Goal: Find contact information: Find contact information

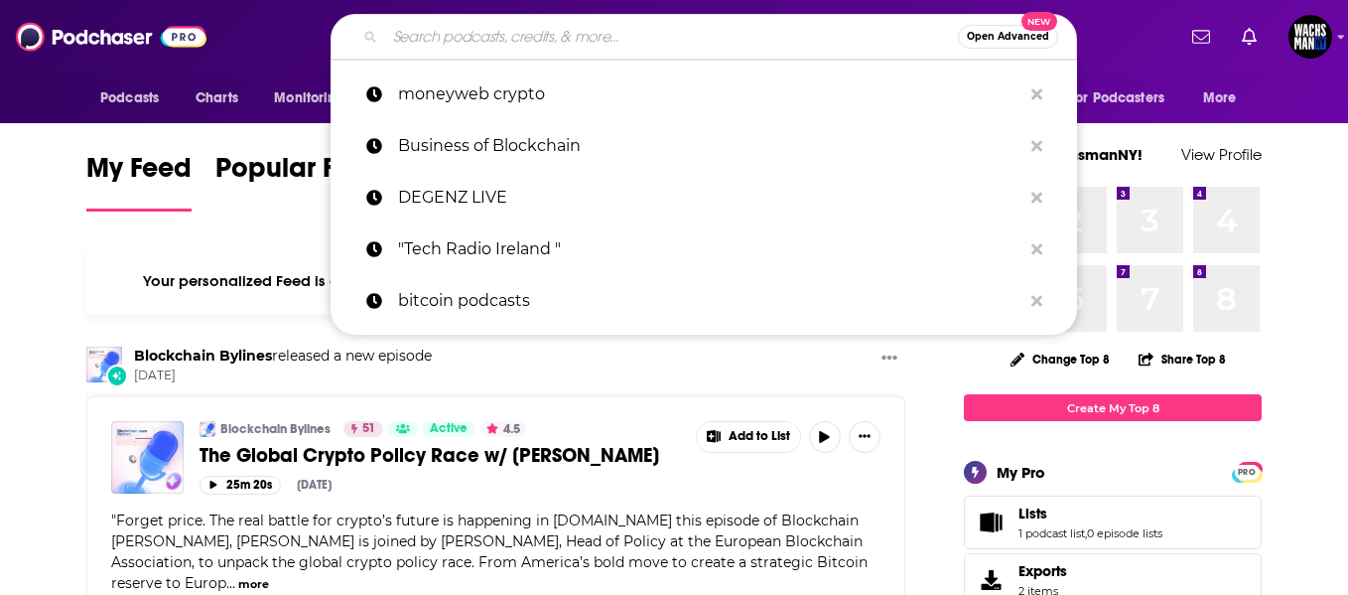
click at [462, 30] on input "Search podcasts, credits, & more..." at bounding box center [671, 37] width 573 height 32
paste input "Crypto In [GEOGRAPHIC_DATA]"
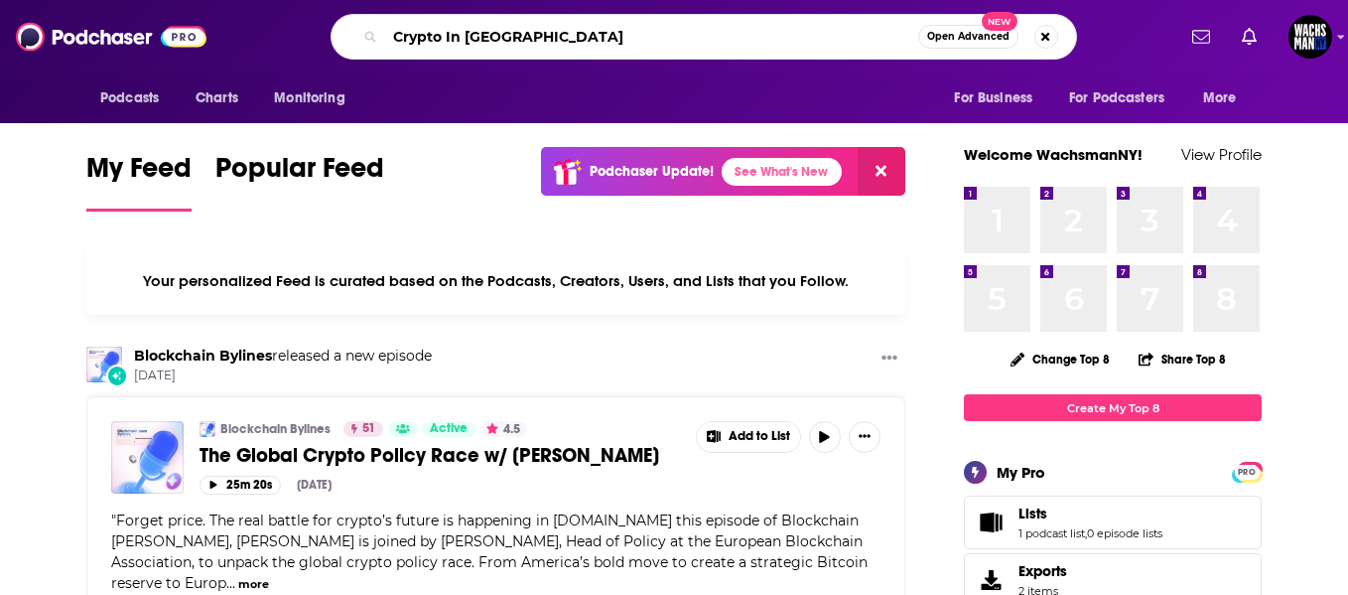
type input "Crypto In [GEOGRAPHIC_DATA]"
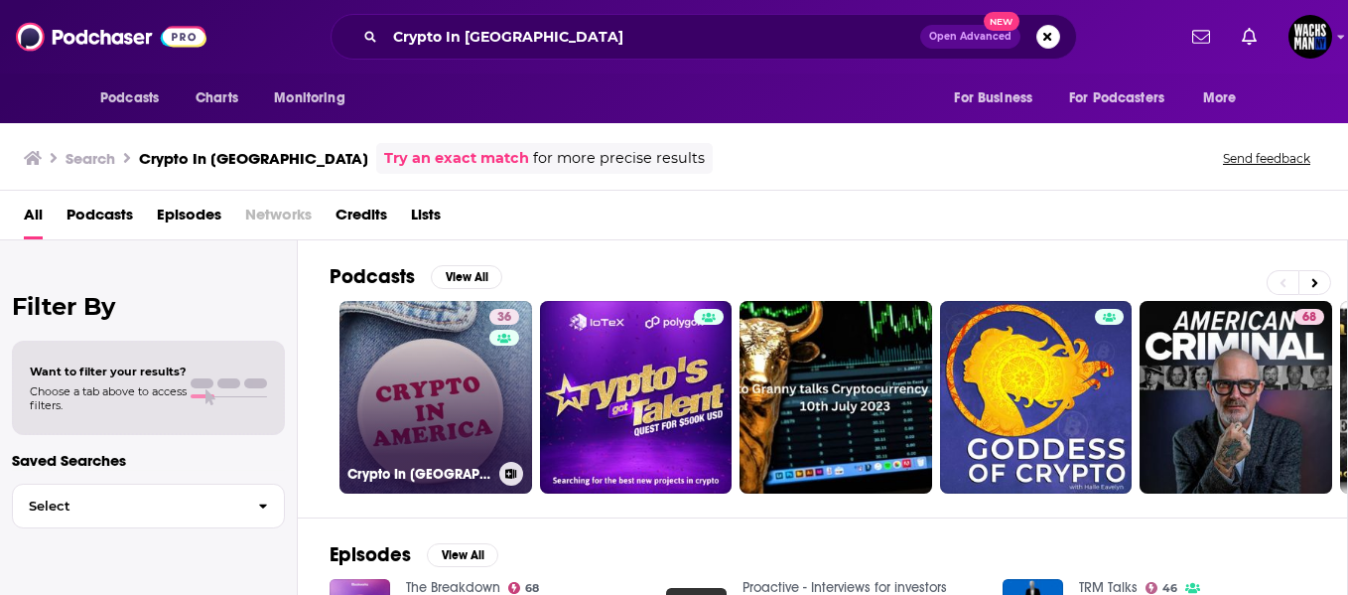
click at [414, 372] on link "36 Crypto In [GEOGRAPHIC_DATA]" at bounding box center [436, 397] width 193 height 193
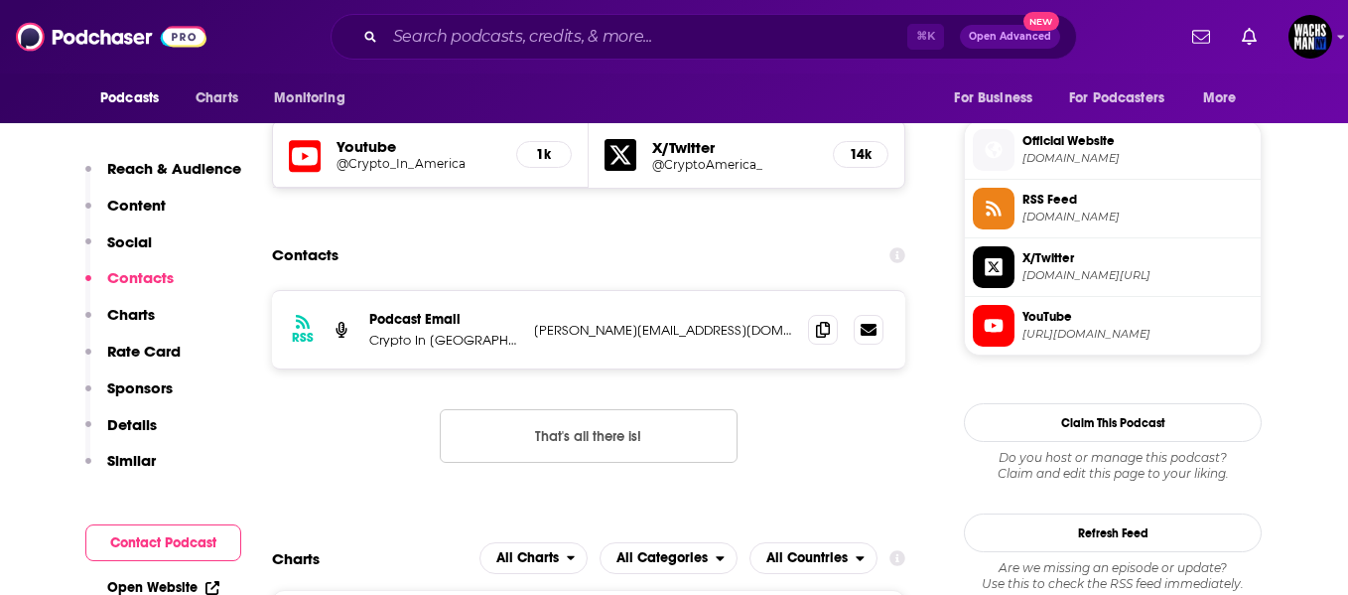
scroll to position [1471, 0]
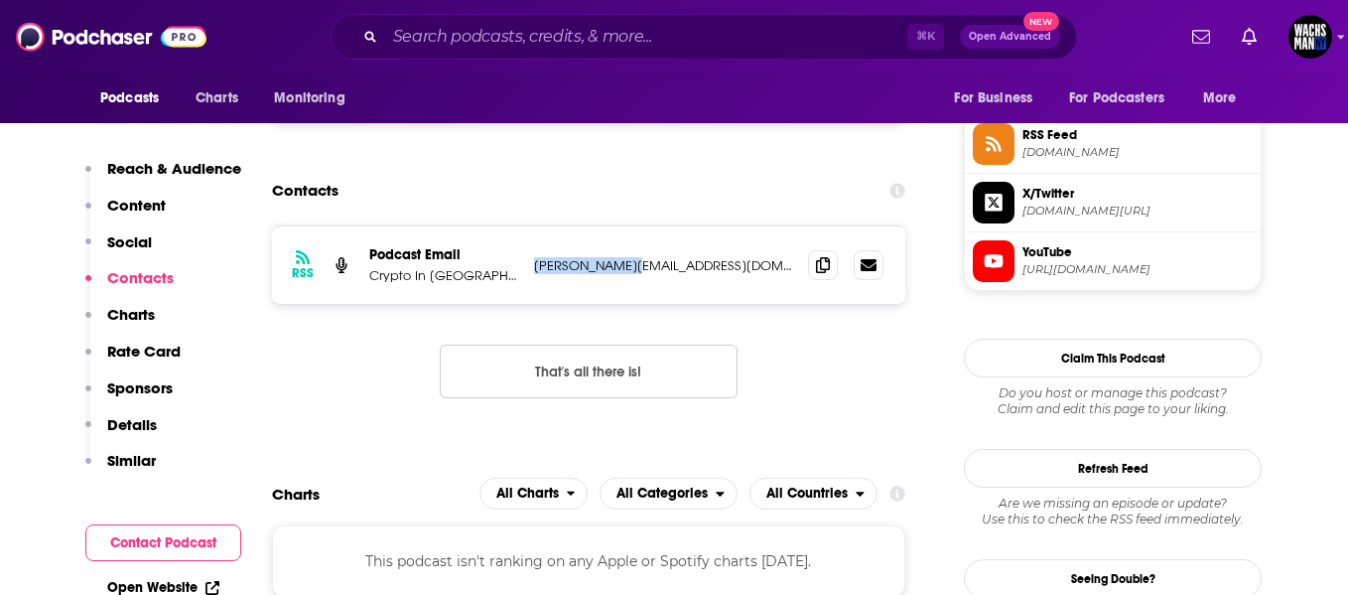
drag, startPoint x: 639, startPoint y: 266, endPoint x: 529, endPoint y: 266, distance: 110.2
click at [529, 266] on div "RSS Podcast Email Crypto In [GEOGRAPHIC_DATA] [PERSON_NAME][EMAIL_ADDRESS][DOMA…" at bounding box center [588, 264] width 633 height 77
copy p "[PERSON_NAME][EMAIL_ADDRESS][DOMAIN_NAME]"
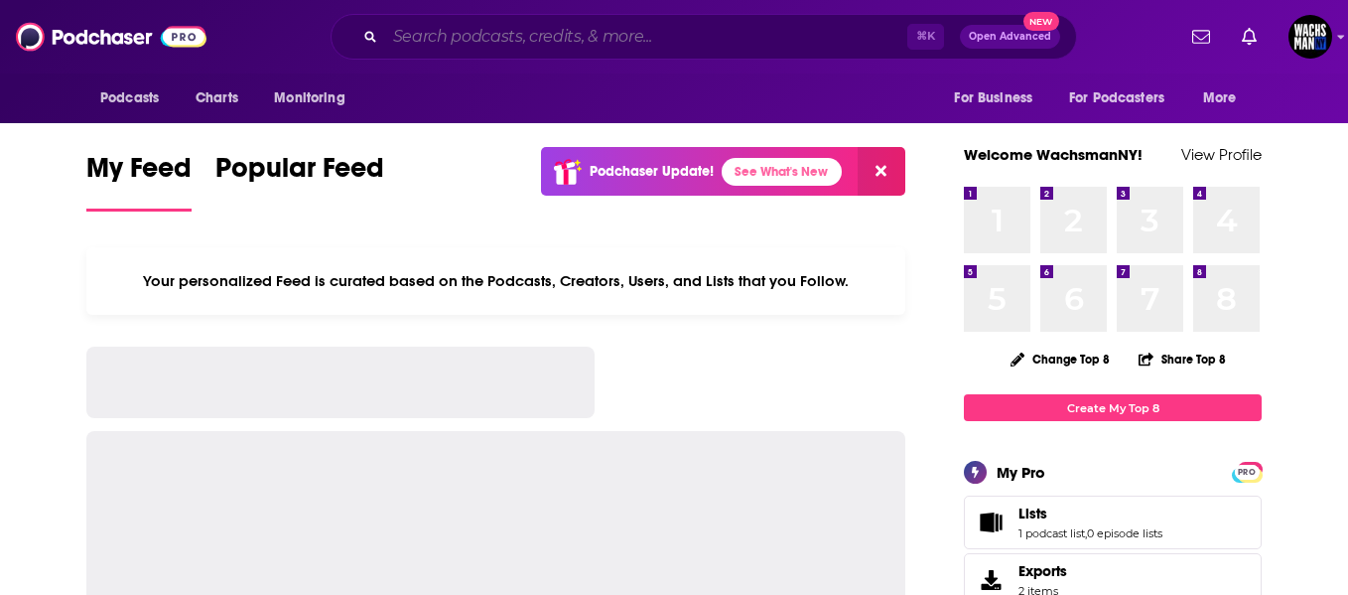
click at [435, 21] on input "Search podcasts, credits, & more..." at bounding box center [646, 37] width 522 height 32
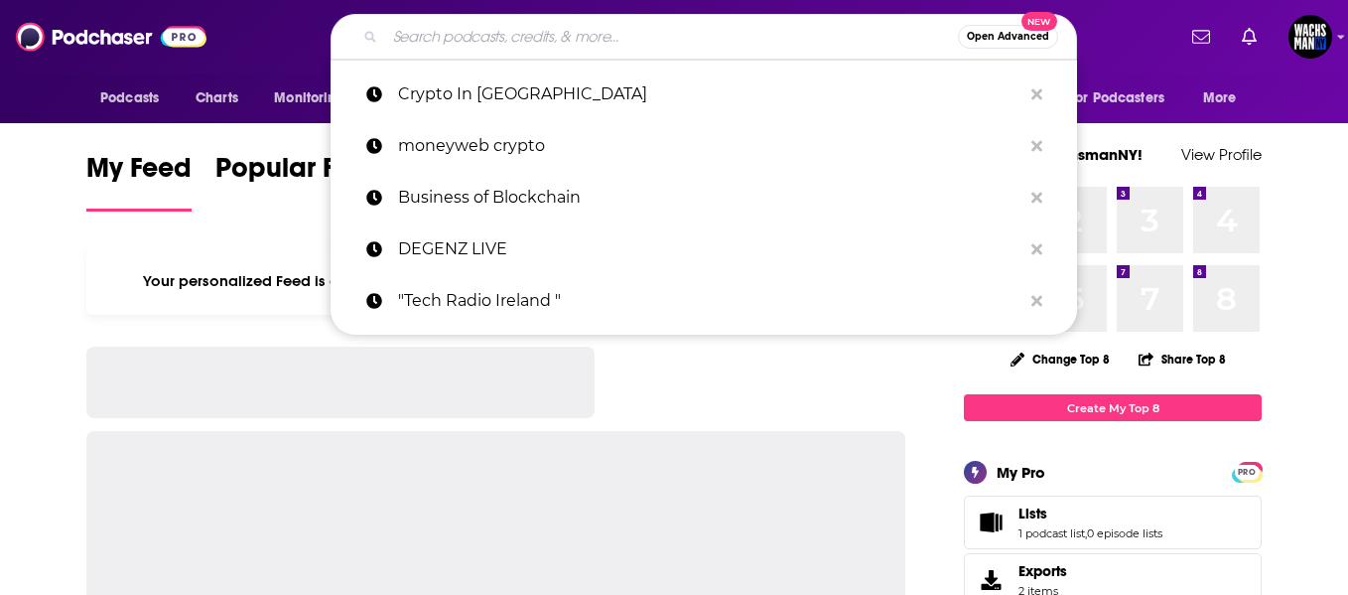
paste input "Coin Gecko Podcast"
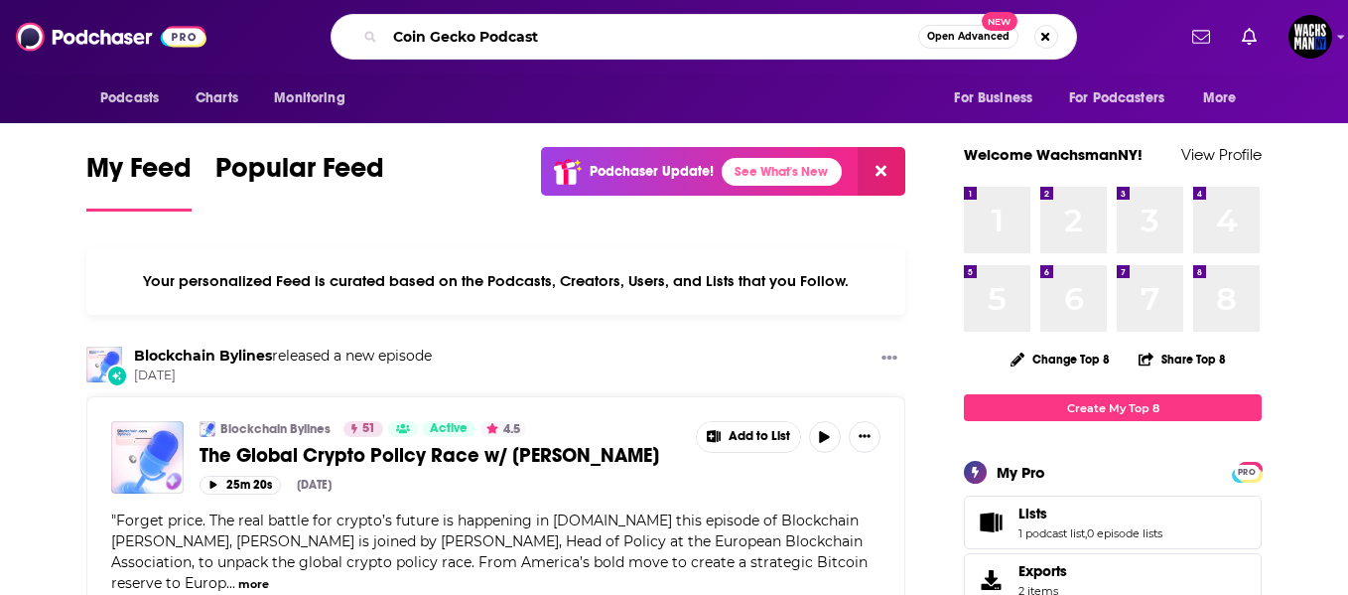
type input "Coin Gecko Podcast"
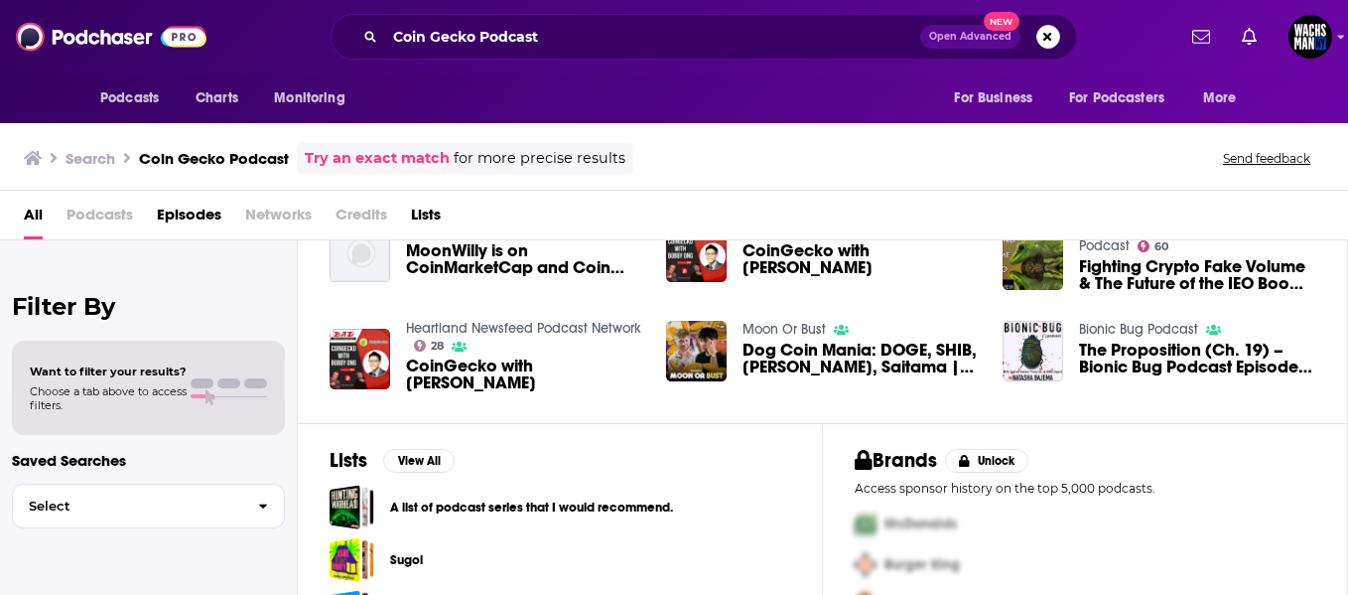
scroll to position [187, 0]
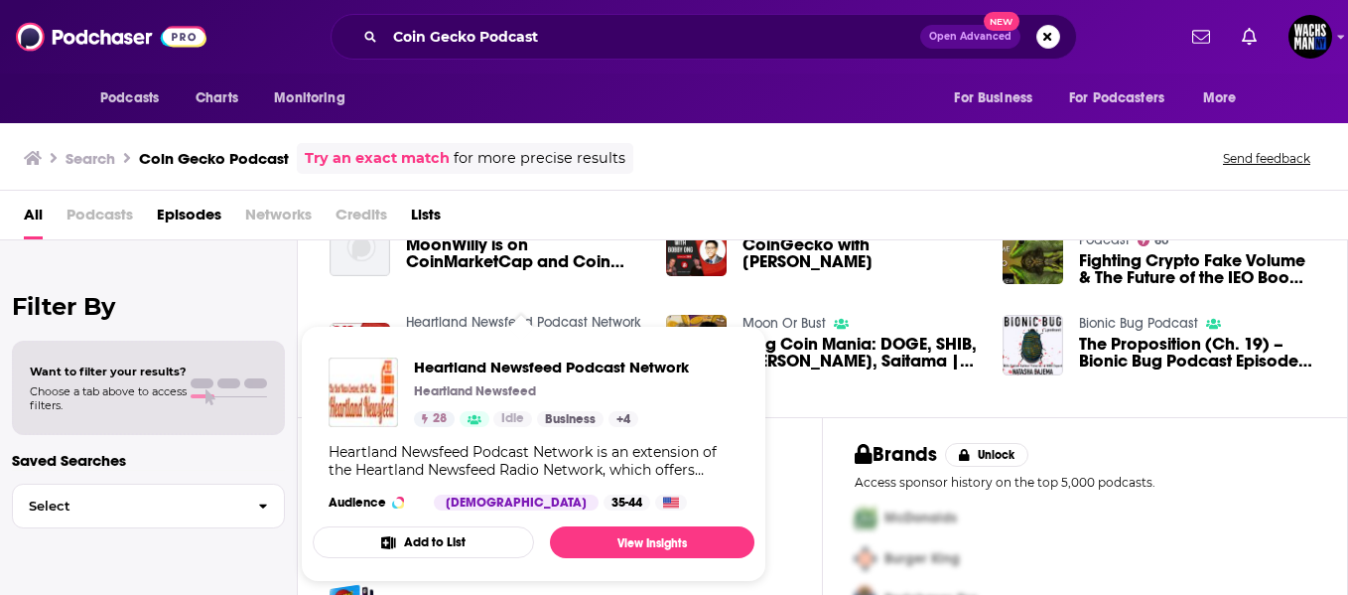
click at [505, 322] on span "Heartland Newsfeed Podcast Network Heartland Newsfeed 28 Idle Business + 4 Hear…" at bounding box center [534, 454] width 466 height 280
click at [422, 314] on span "Heartland Newsfeed Podcast Network Heartland Newsfeed 28 Idle Business + 4 Hear…" at bounding box center [534, 454] width 466 height 280
click at [421, 320] on span "Heartland Newsfeed Podcast Network Heartland Newsfeed 28 Idle Business + 4 Hear…" at bounding box center [534, 454] width 466 height 280
click at [305, 298] on div "Episodes View All Joshua Talks Podcast [JOSHUA TALKS] PODCAST EP. 101 - ELECTRA…" at bounding box center [823, 235] width 1051 height 363
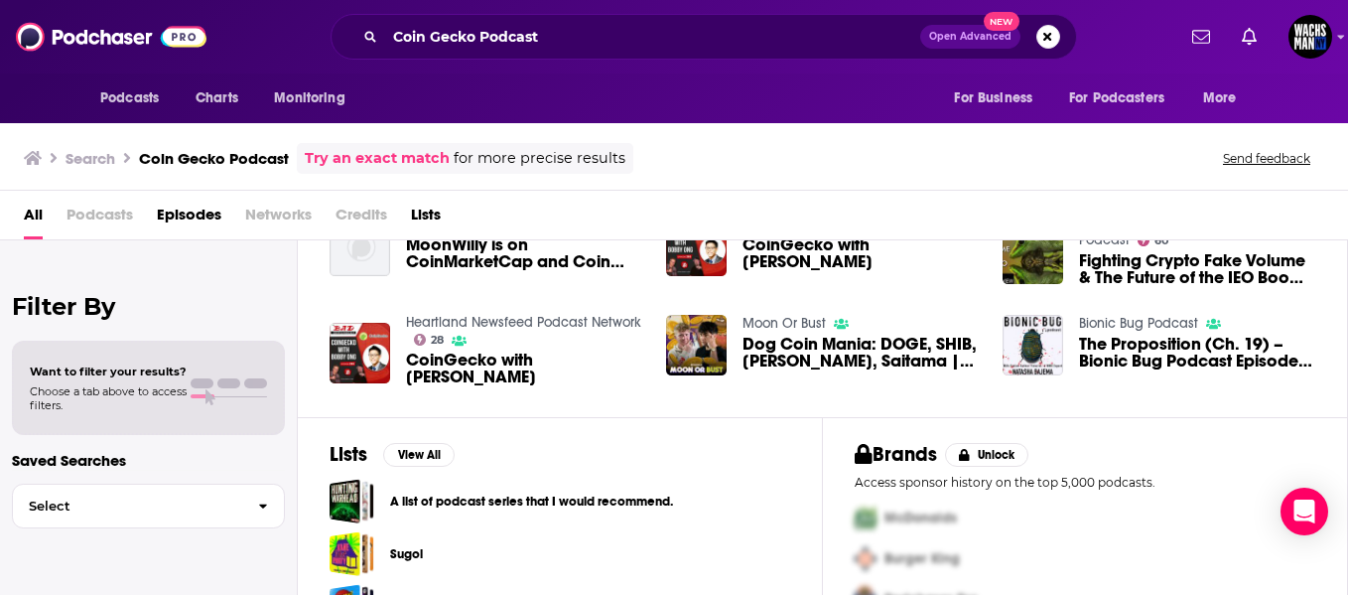
click at [541, 357] on span "CoinGecko with Bobby Ong" at bounding box center [524, 369] width 236 height 34
